Goal: Check status: Check status

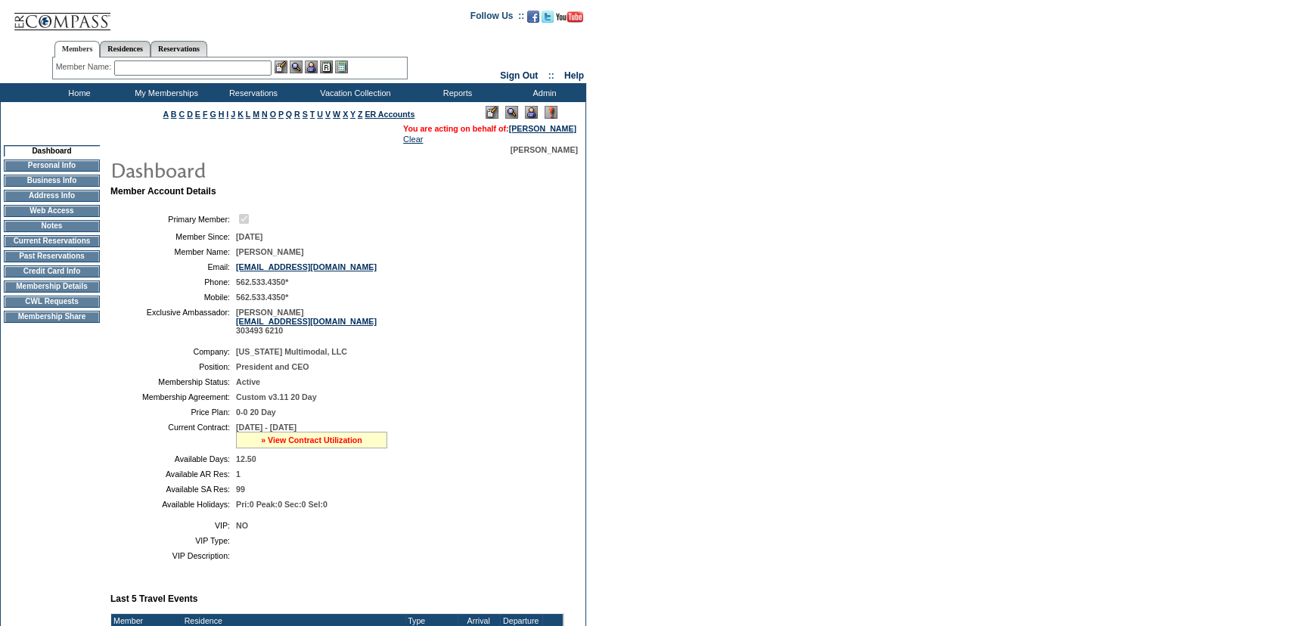
click at [316, 440] on link "» View Contract Utilization" at bounding box center [311, 440] width 101 height 9
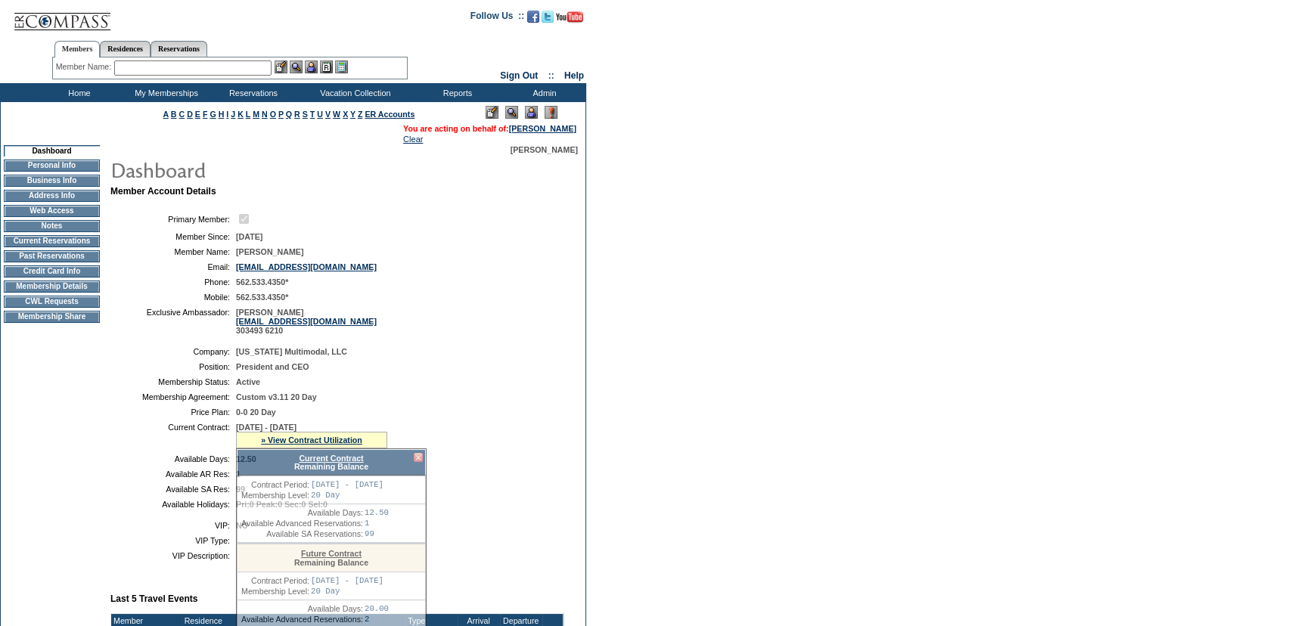
click at [329, 459] on link "Current Contract" at bounding box center [331, 458] width 64 height 9
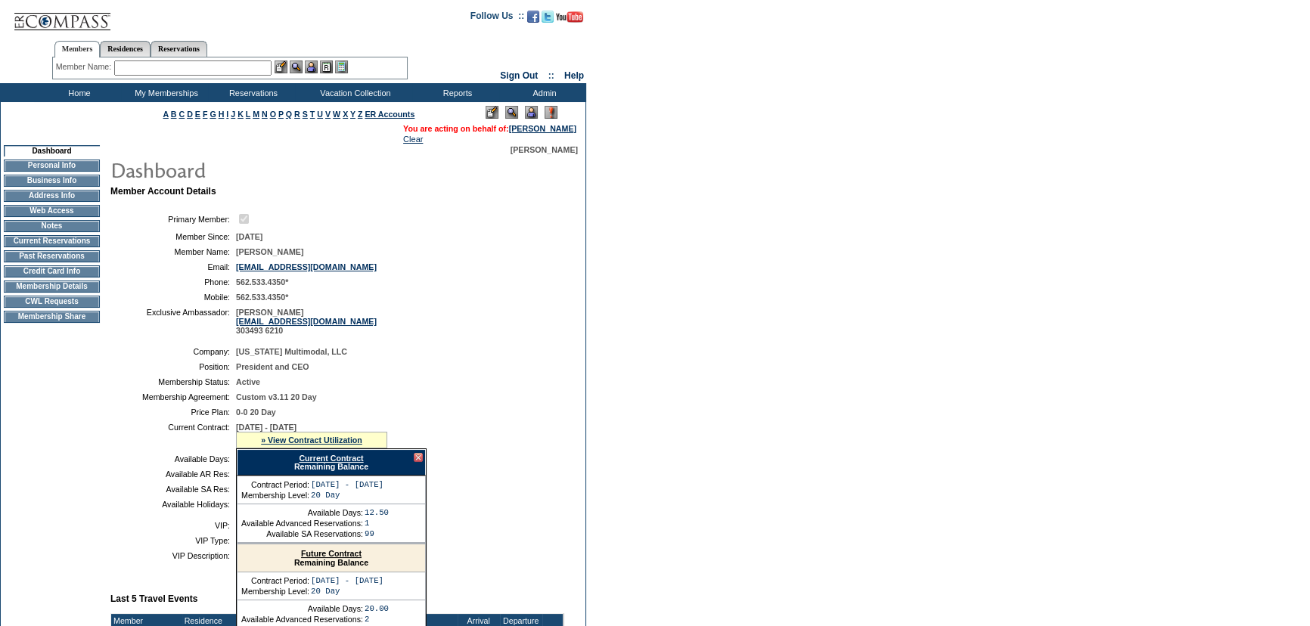
click at [204, 39] on ul "Members Residences Reservations" at bounding box center [230, 37] width 356 height 8
click at [188, 55] on link "Reservations" at bounding box center [179, 49] width 57 height 16
drag, startPoint x: 146, startPoint y: 70, endPoint x: 172, endPoint y: 74, distance: 26.0
click at [146, 70] on input "text" at bounding box center [143, 68] width 67 height 15
paste input "1799731"
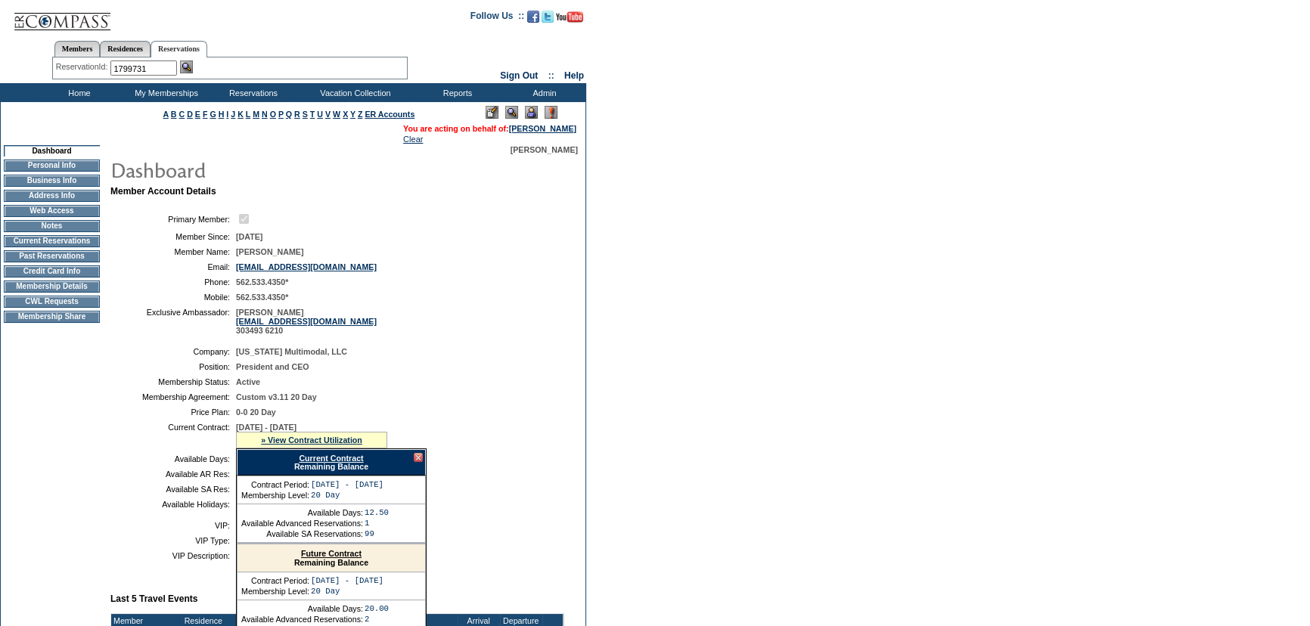
click at [184, 72] on div "ReservationId: 1799731" at bounding box center [230, 68] width 348 height 15
type input "1799731"
click at [184, 72] on img at bounding box center [186, 67] width 13 height 13
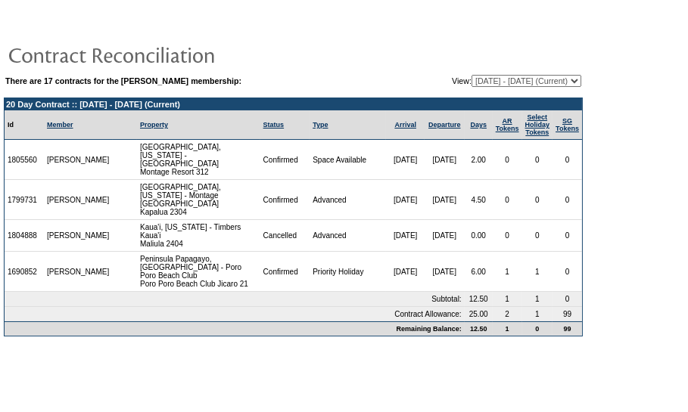
click at [657, 227] on form "There are 17 contracts for the [PERSON_NAME] membership: View: [DATE] - [DATE] …" at bounding box center [344, 175] width 688 height 350
click at [54, 191] on td "[PERSON_NAME]" at bounding box center [78, 200] width 69 height 40
click at [8, 192] on td "1799731" at bounding box center [24, 200] width 39 height 40
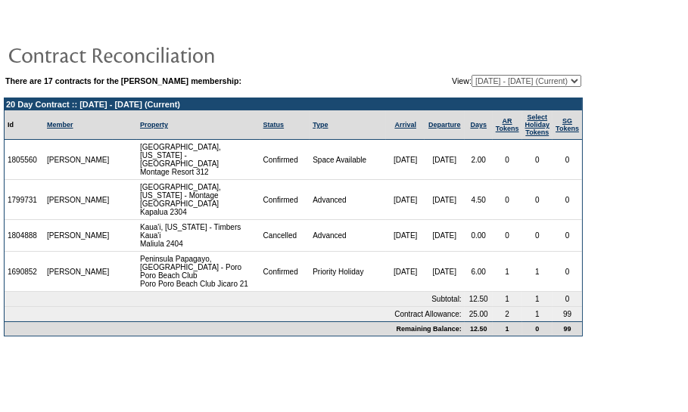
copy td "1799731"
click at [606, 192] on form "There are 17 contracts for the [PERSON_NAME] membership: View: [DATE] - [DATE] …" at bounding box center [344, 175] width 688 height 350
